Goal: Task Accomplishment & Management: Manage account settings

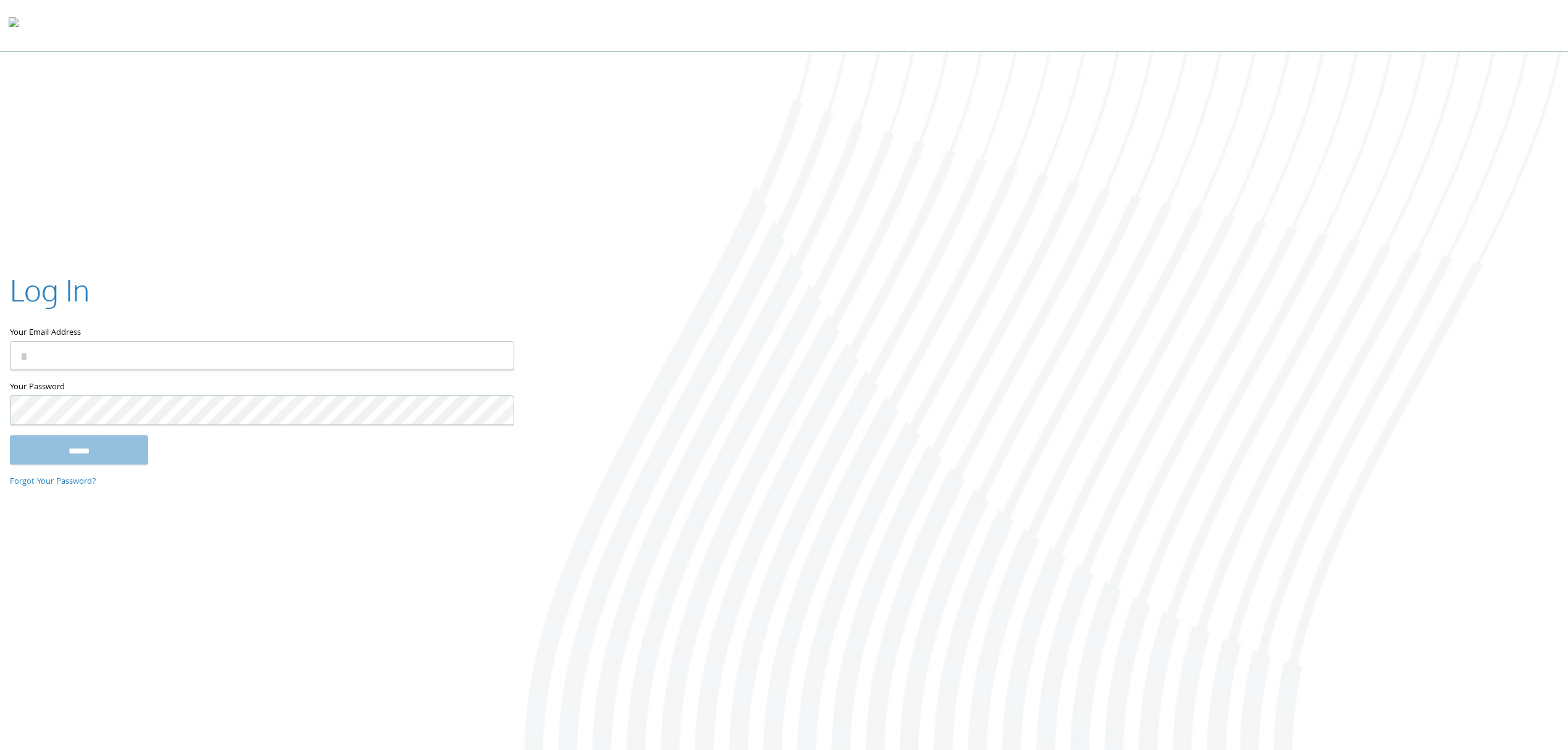
click at [242, 342] on input "Your Email Address" at bounding box center [262, 356] width 504 height 29
type input "**********"
click at [102, 445] on input "******" at bounding box center [79, 450] width 138 height 30
click at [1028, 519] on div at bounding box center [1045, 402] width 1045 height 701
click at [692, 37] on div at bounding box center [784, 26] width 1568 height 52
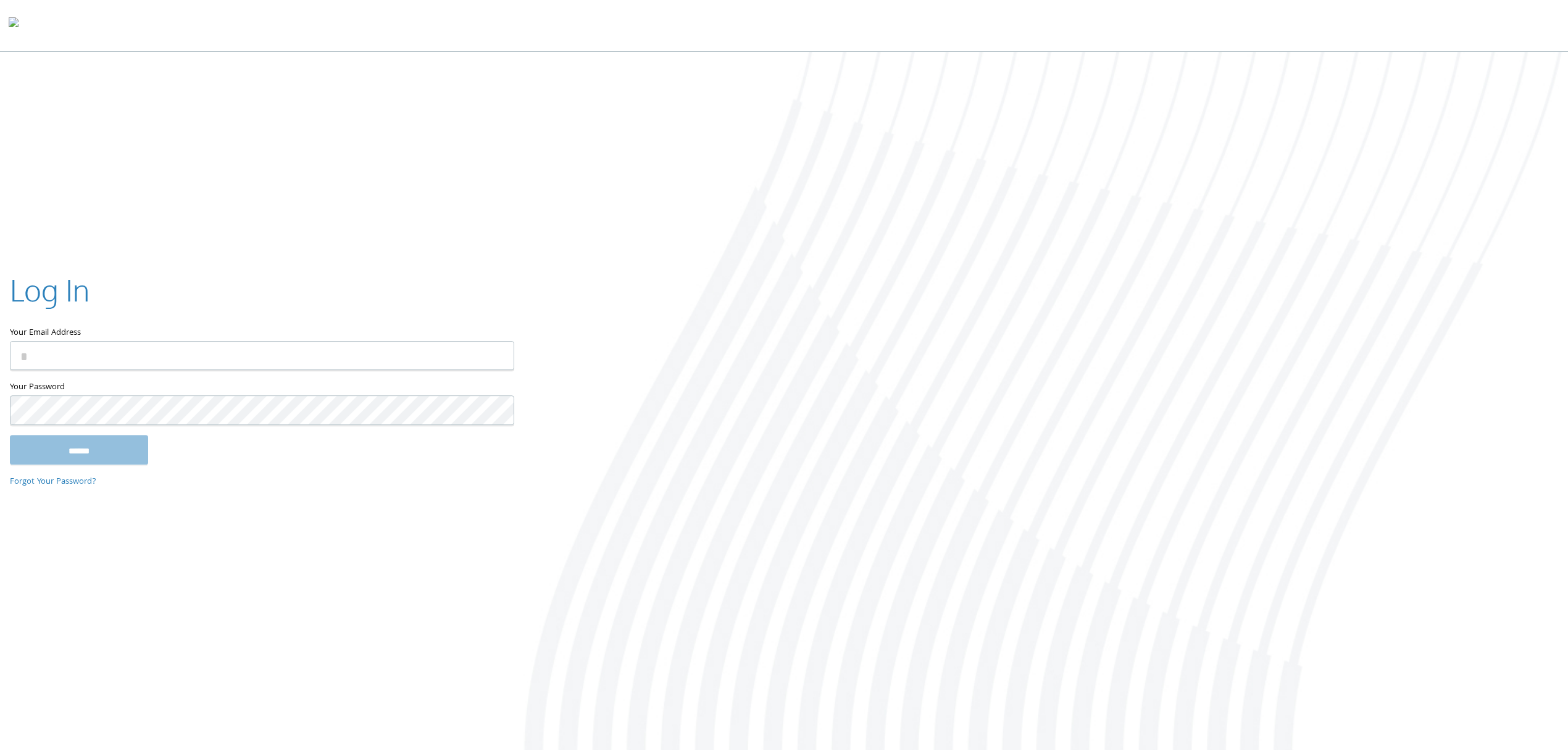
click at [646, 60] on div at bounding box center [1045, 402] width 1045 height 701
click at [625, 202] on div at bounding box center [1045, 402] width 1045 height 701
click at [1114, 98] on div at bounding box center [1045, 402] width 1045 height 701
click at [1524, 499] on div at bounding box center [1045, 402] width 1045 height 701
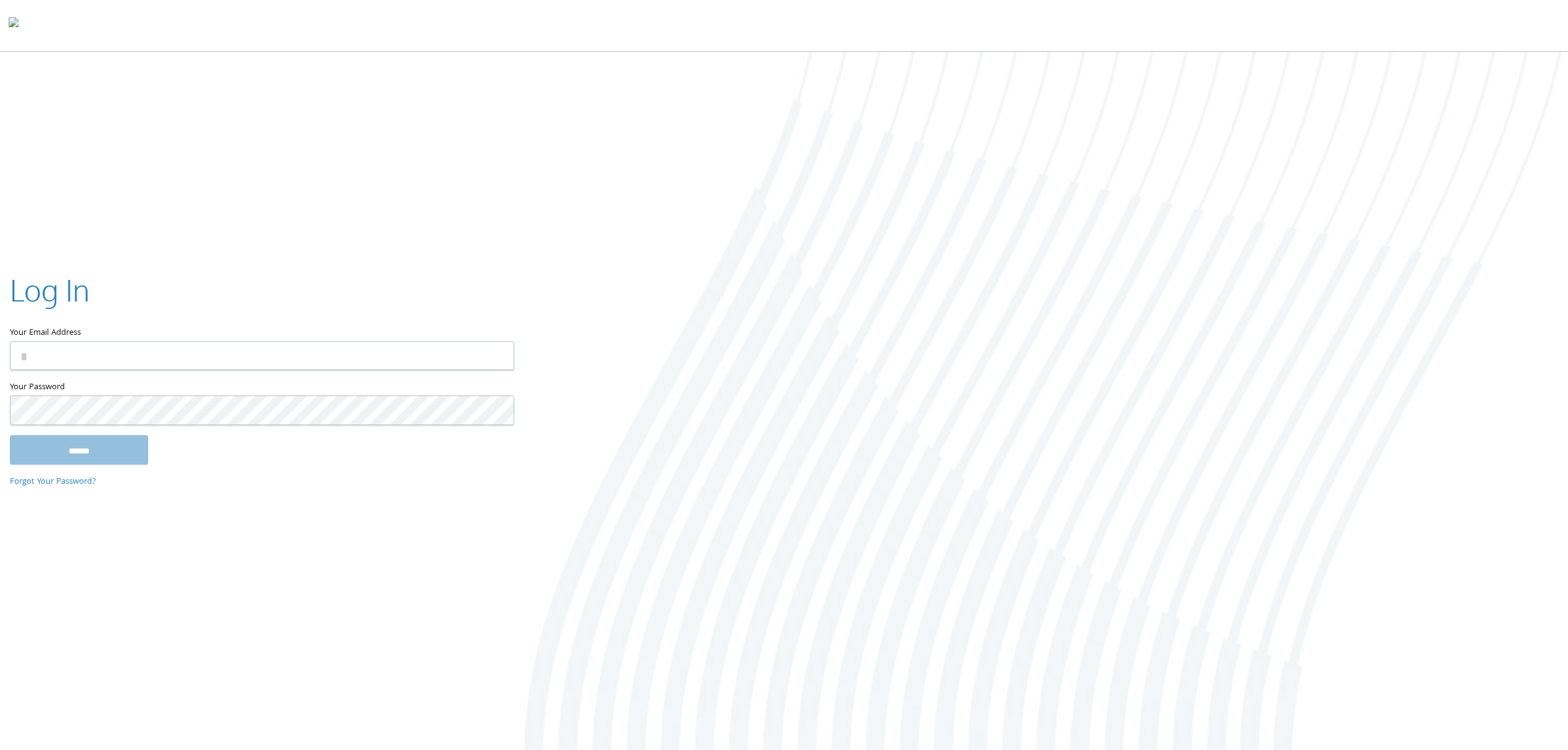
drag, startPoint x: 1538, startPoint y: 376, endPoint x: 1524, endPoint y: 372, distance: 14.6
click at [1538, 376] on div at bounding box center [1045, 402] width 1045 height 701
click at [1507, 366] on div at bounding box center [1045, 402] width 1045 height 701
click at [1505, 366] on div at bounding box center [1045, 402] width 1045 height 701
click at [1456, 384] on div at bounding box center [1045, 402] width 1045 height 701
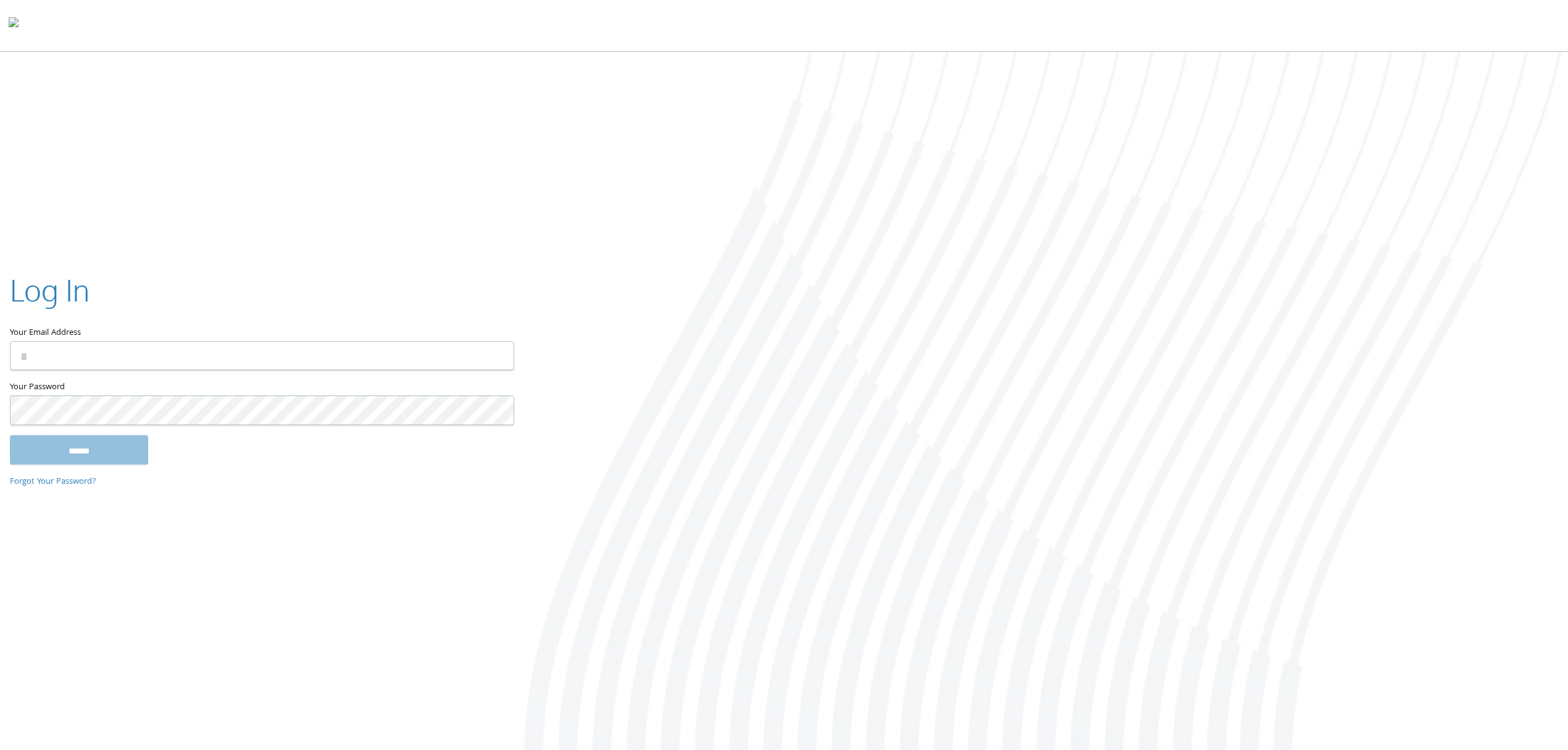
click at [1456, 384] on div at bounding box center [1045, 402] width 1045 height 701
click at [1331, 375] on div at bounding box center [1045, 402] width 1045 height 701
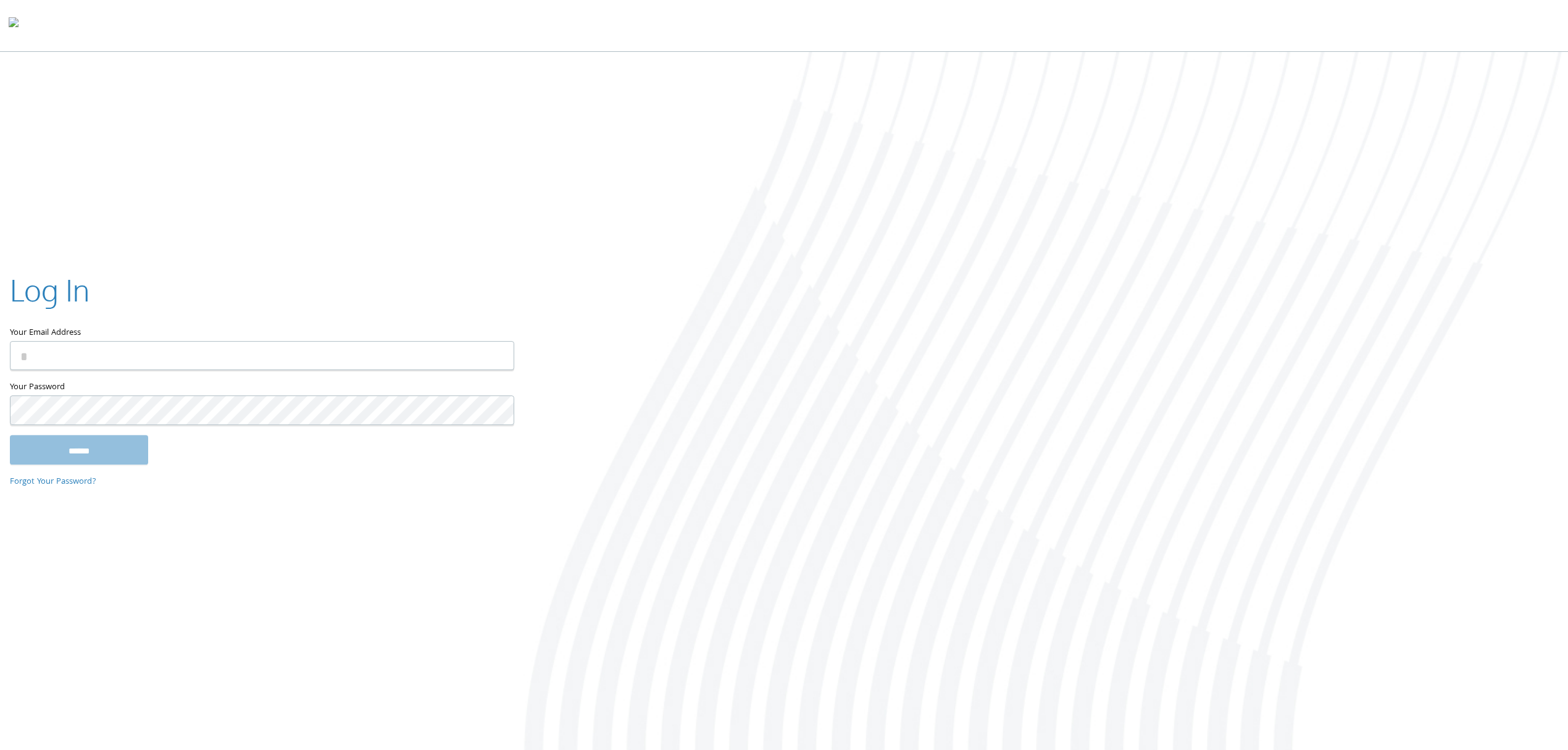
click at [1319, 376] on div at bounding box center [1045, 402] width 1045 height 701
drag, startPoint x: 1195, startPoint y: 30, endPoint x: 1181, endPoint y: 57, distance: 30.4
click at [1195, 30] on div at bounding box center [784, 26] width 1568 height 52
drag, startPoint x: 1073, startPoint y: 376, endPoint x: 1063, endPoint y: 633, distance: 257.2
click at [1073, 396] on div at bounding box center [1045, 402] width 1045 height 701
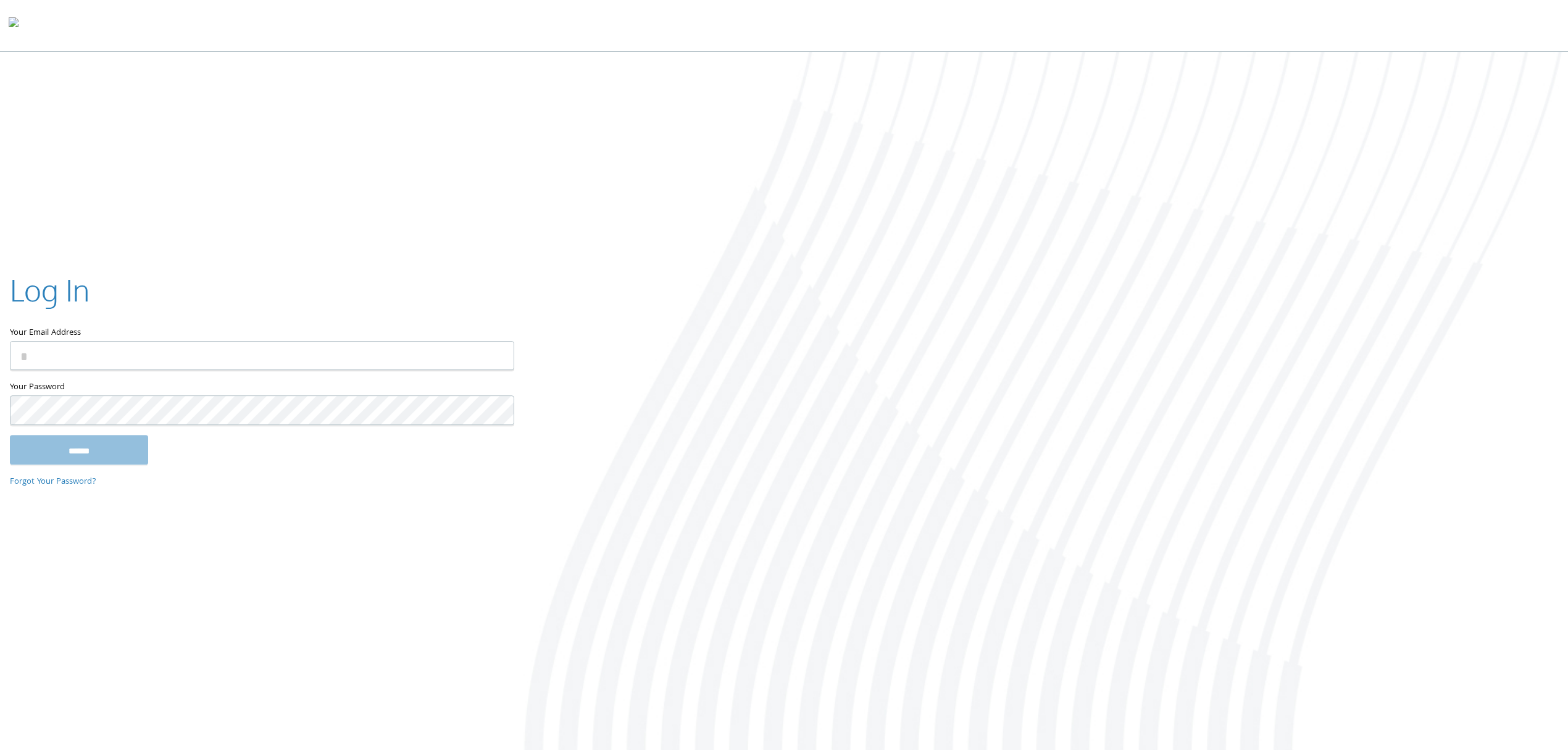
click at [502, 76] on div "Log In Your Email Address Your Password This field is required ****** Forgot Yo…" at bounding box center [784, 402] width 1568 height 701
click at [1497, 307] on div at bounding box center [1045, 402] width 1045 height 701
